Goal: Find specific page/section: Find specific page/section

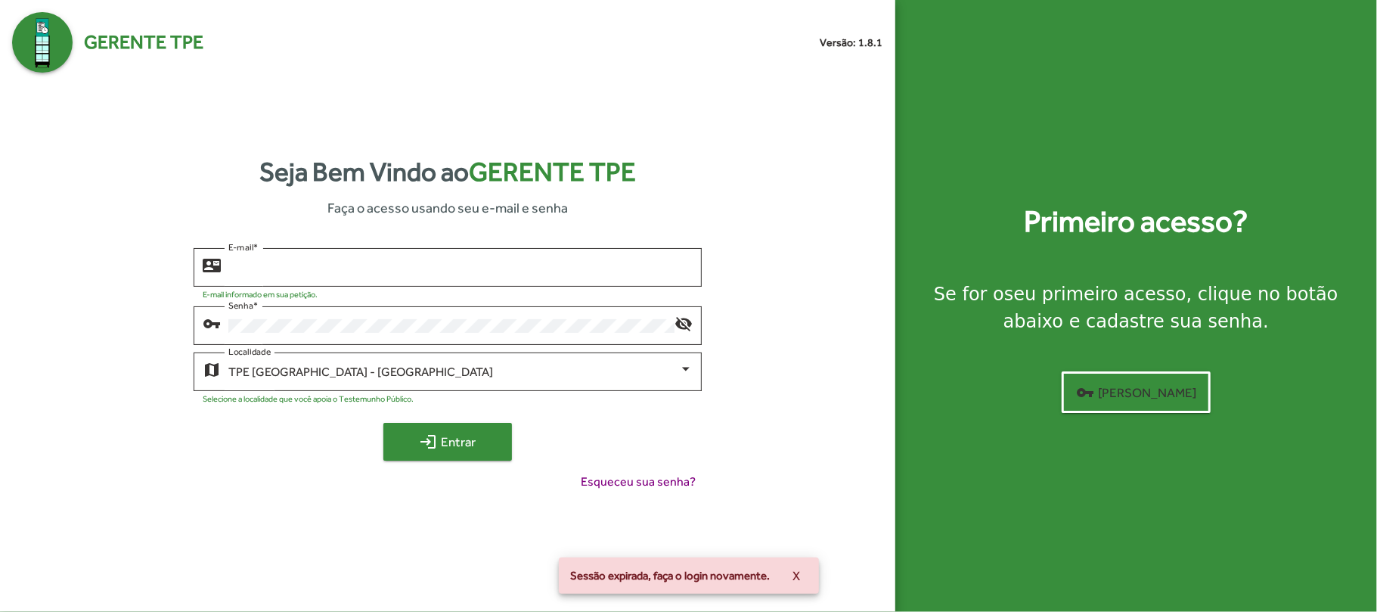
type input "**********"
click at [423, 439] on mat-icon "login" at bounding box center [428, 442] width 18 height 18
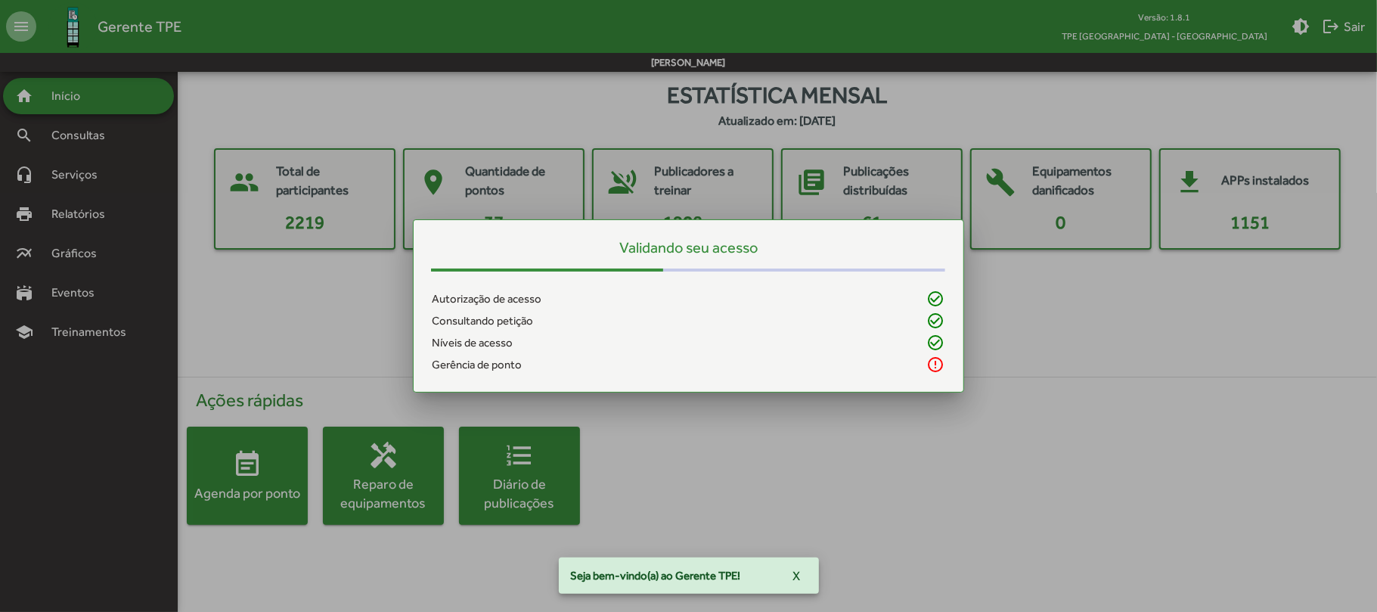
click at [95, 133] on span "Consultas" at bounding box center [83, 135] width 82 height 18
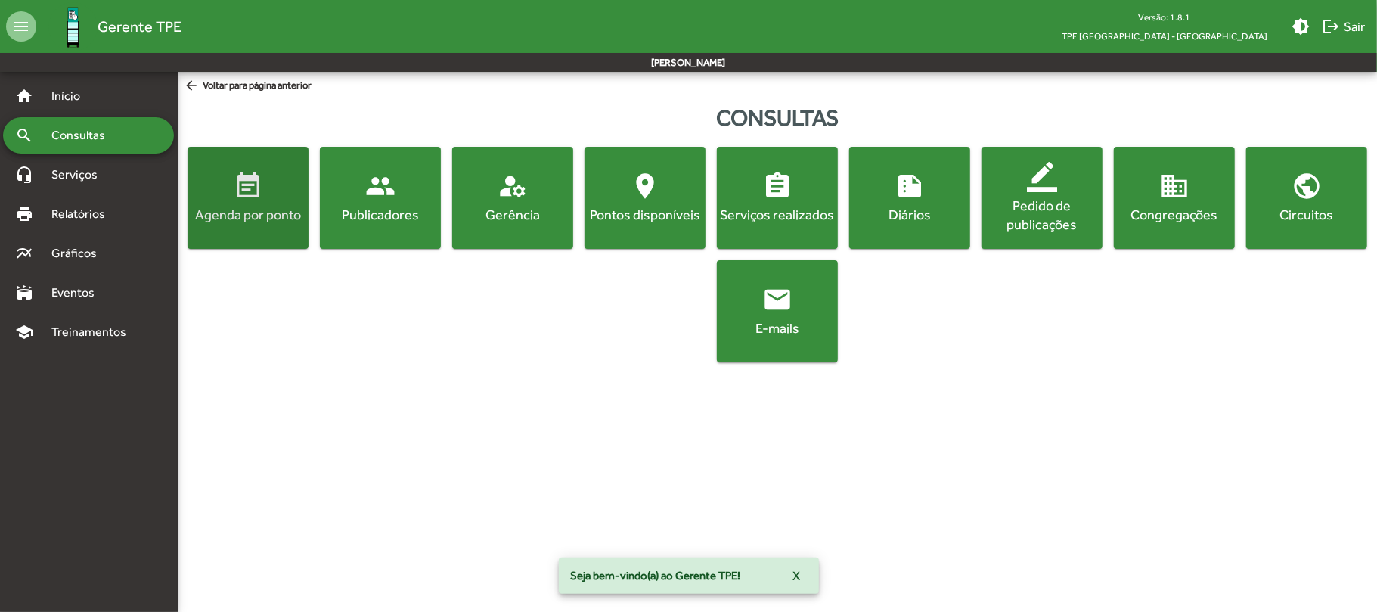
click at [292, 228] on button "event_note Agenda por ponto" at bounding box center [248, 198] width 121 height 102
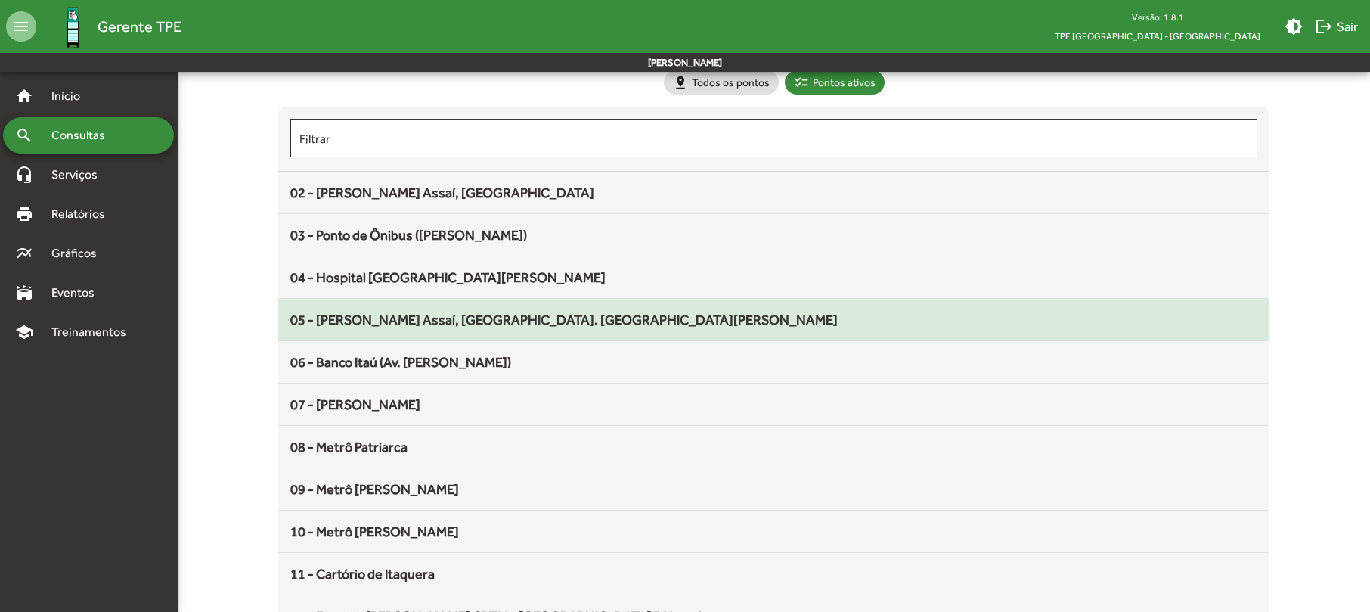
scroll to position [201, 0]
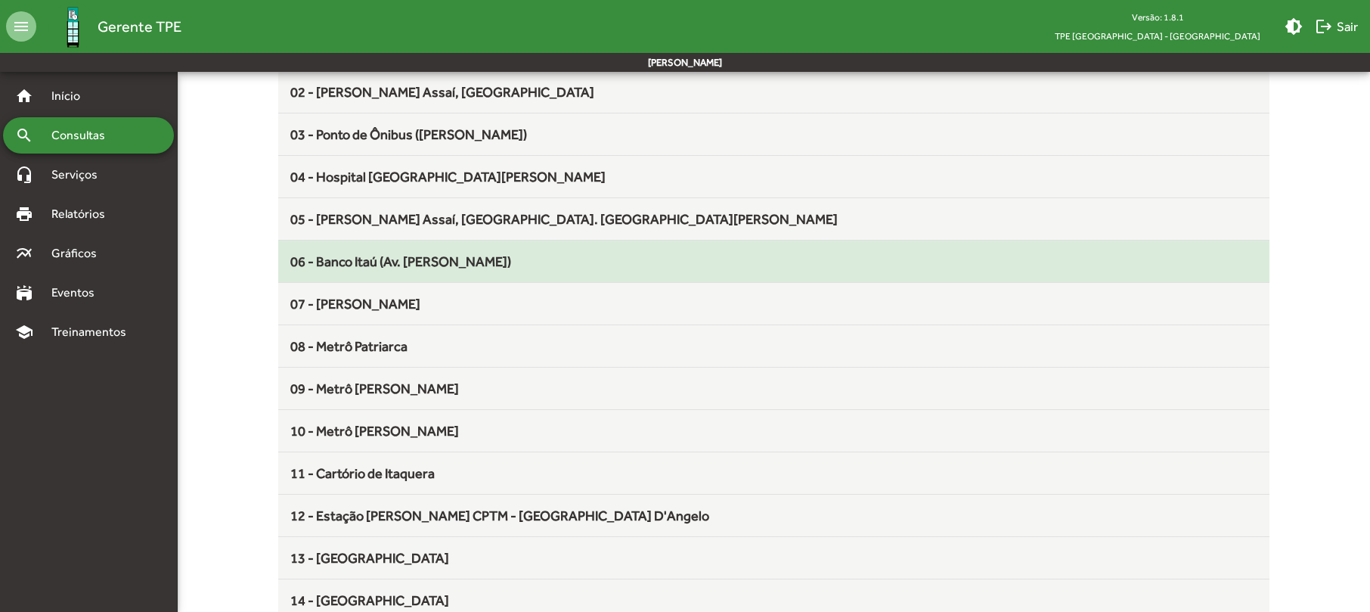
click at [464, 266] on span "06 - Banco Itaú (Av. [PERSON_NAME])" at bounding box center [400, 261] width 221 height 16
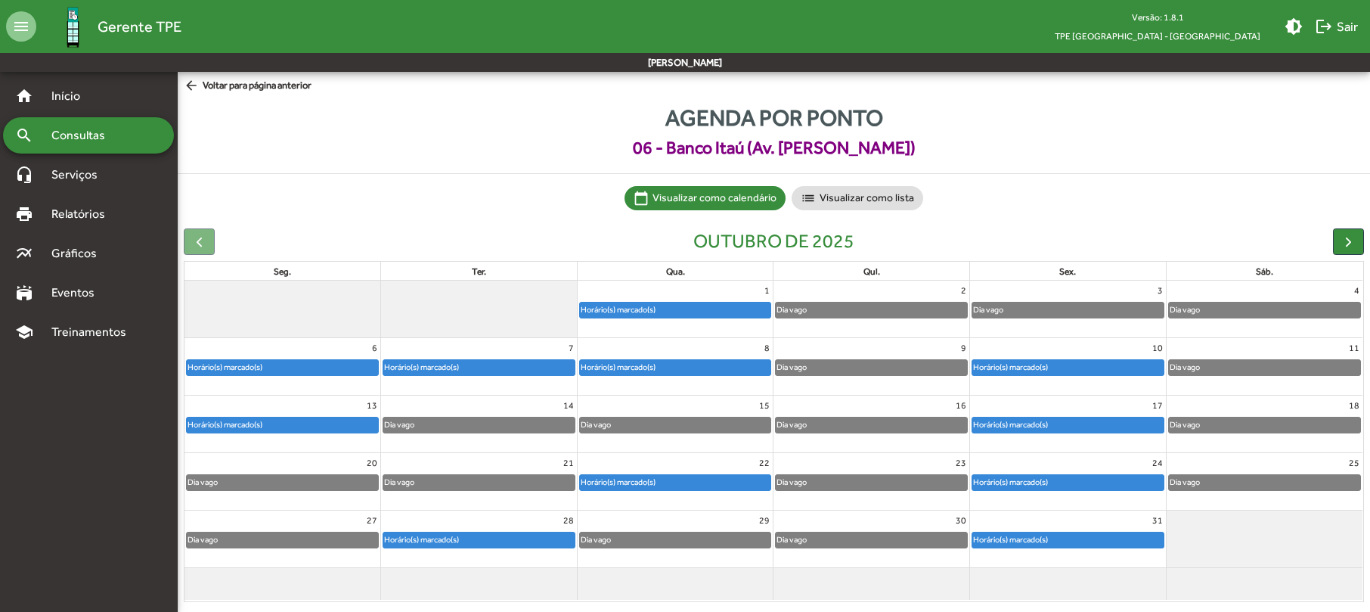
click at [537, 361] on div "Horário(s) marcado(s)" at bounding box center [478, 367] width 191 height 15
